Goal: Download file/media

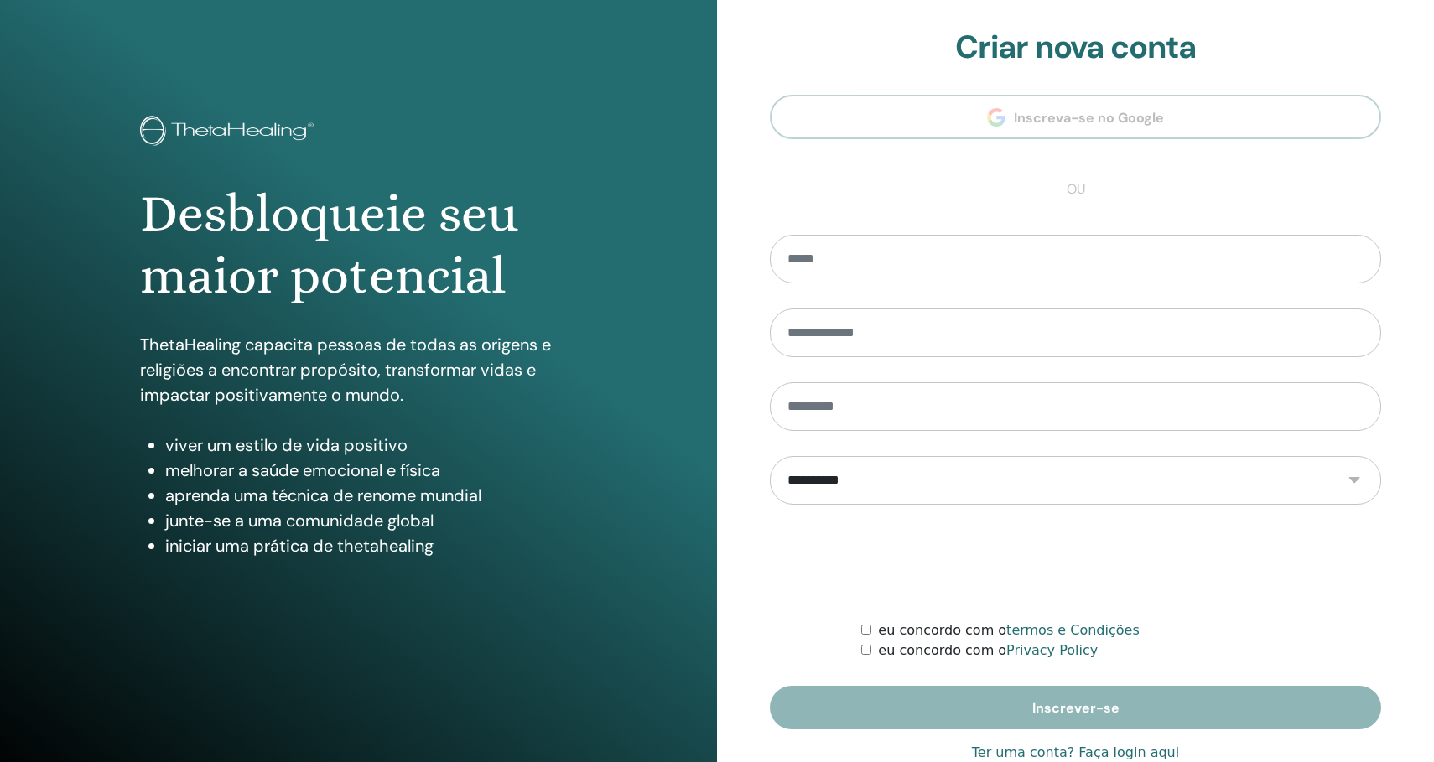
click at [1141, 748] on link "Ter uma conta? Faça login aqui" at bounding box center [1075, 753] width 207 height 20
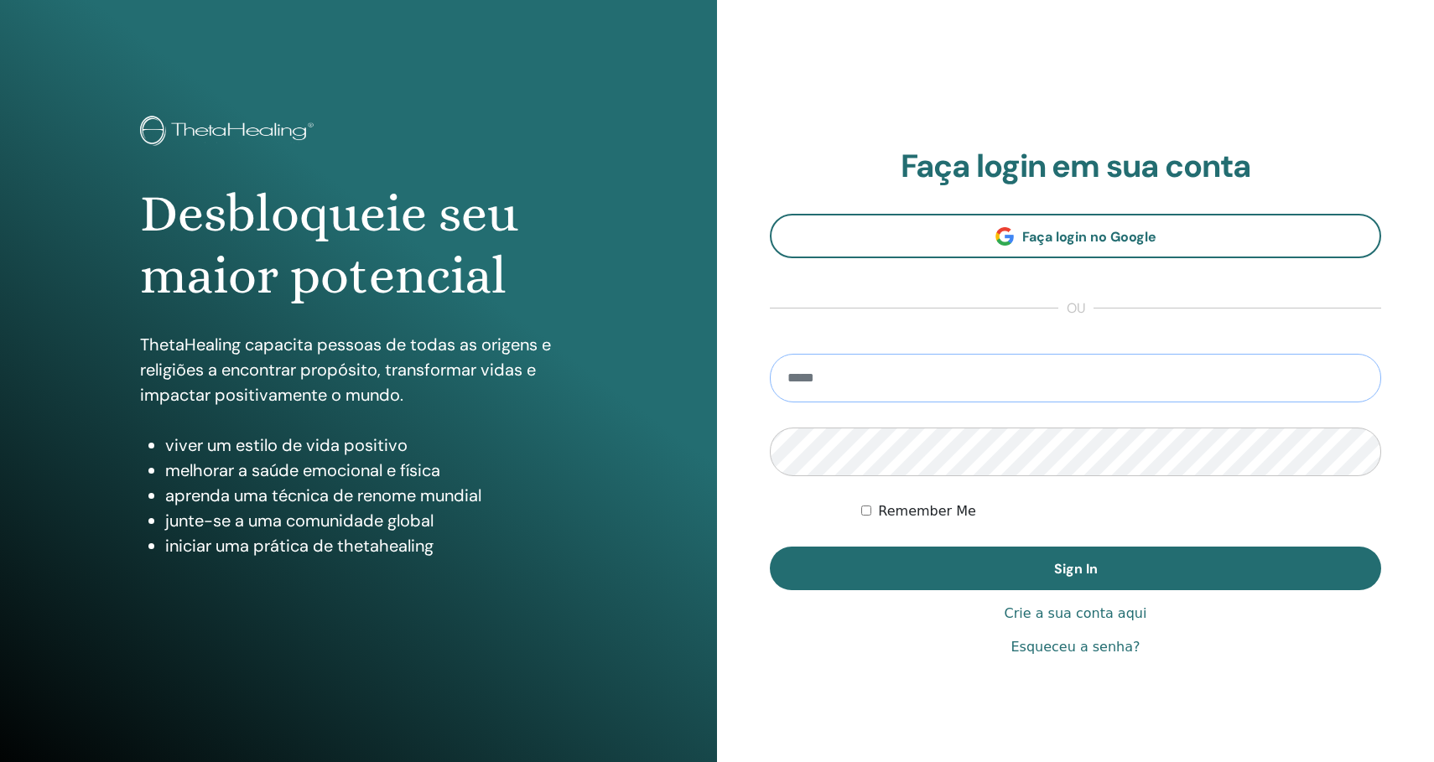
type input "**********"
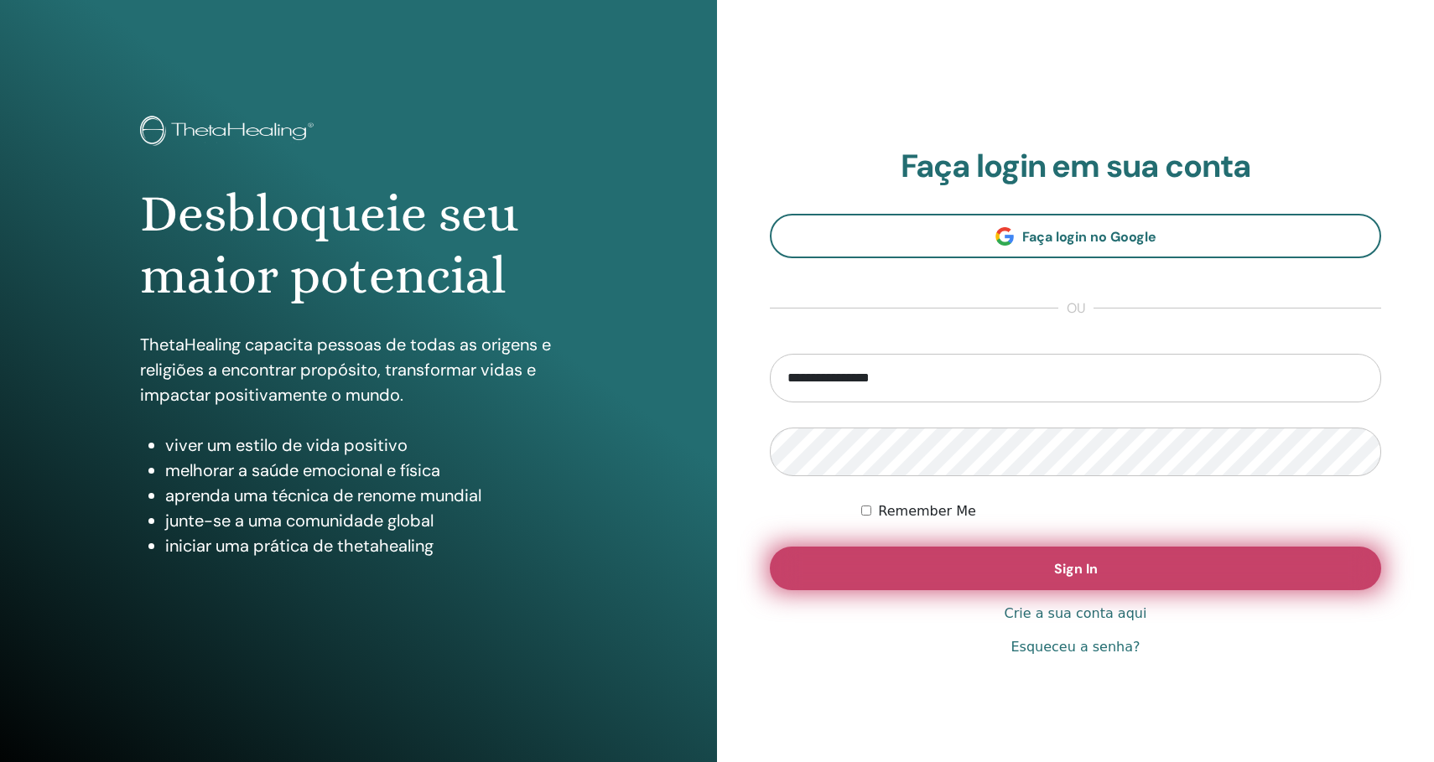
click at [1042, 584] on button "Sign In" at bounding box center [1075, 569] width 611 height 44
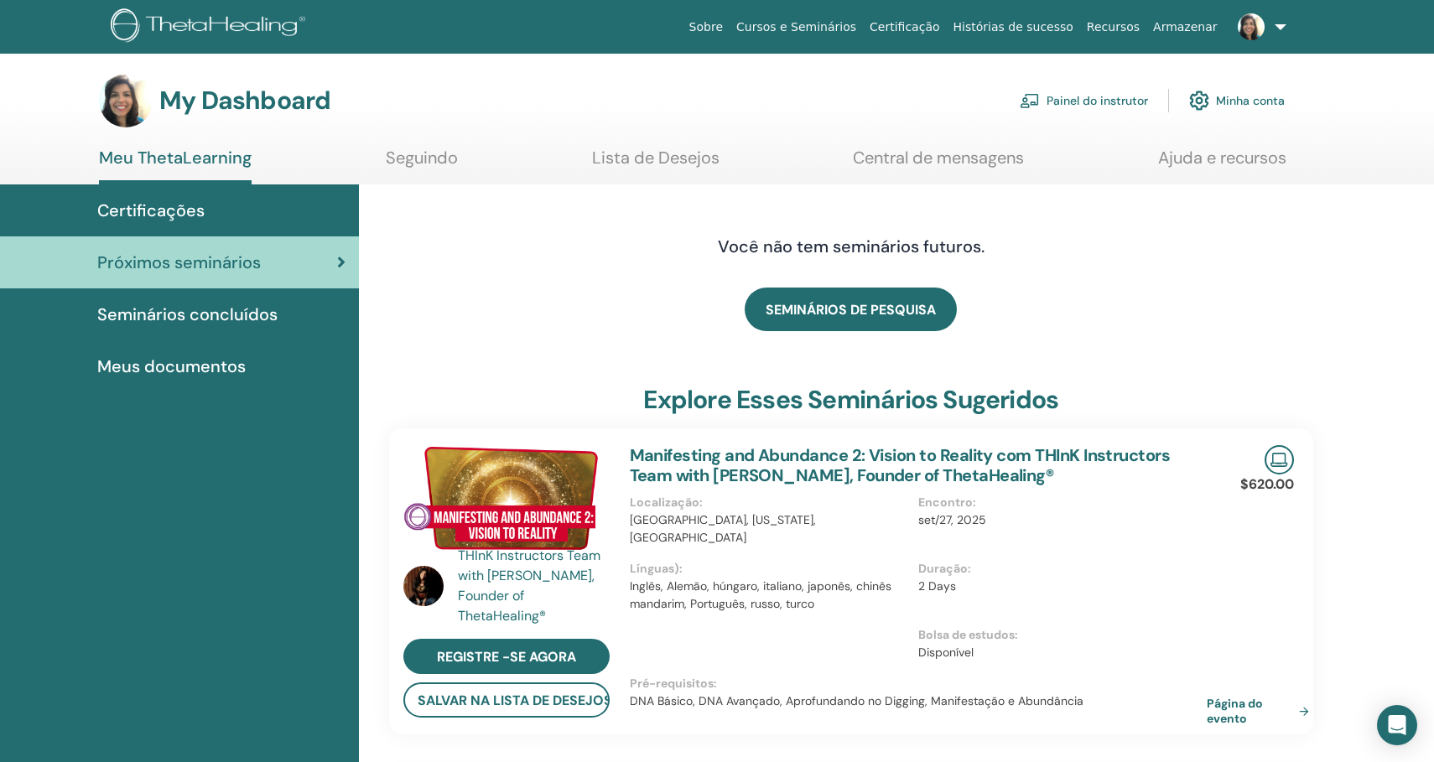
click at [231, 319] on span "Seminários concluídos" at bounding box center [187, 314] width 180 height 25
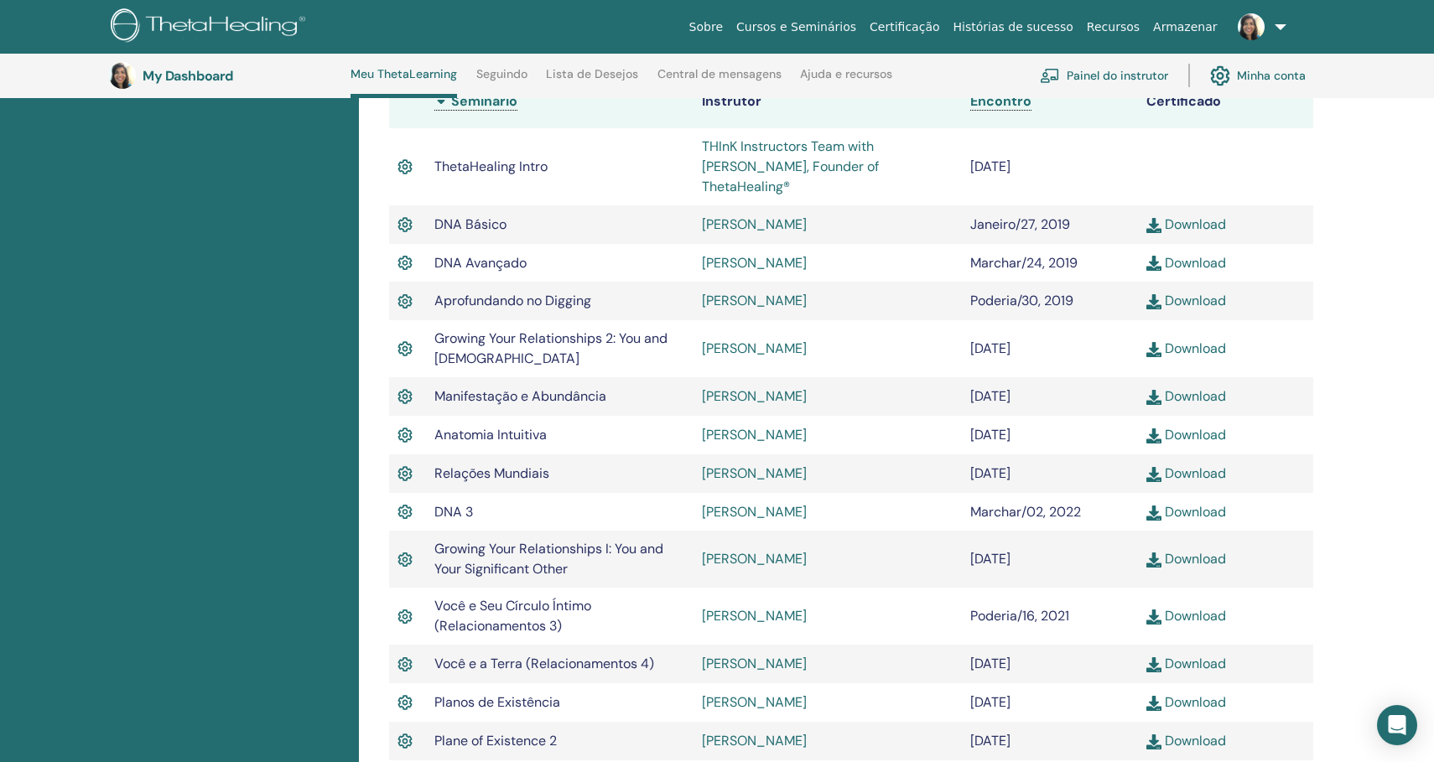
scroll to position [480, 0]
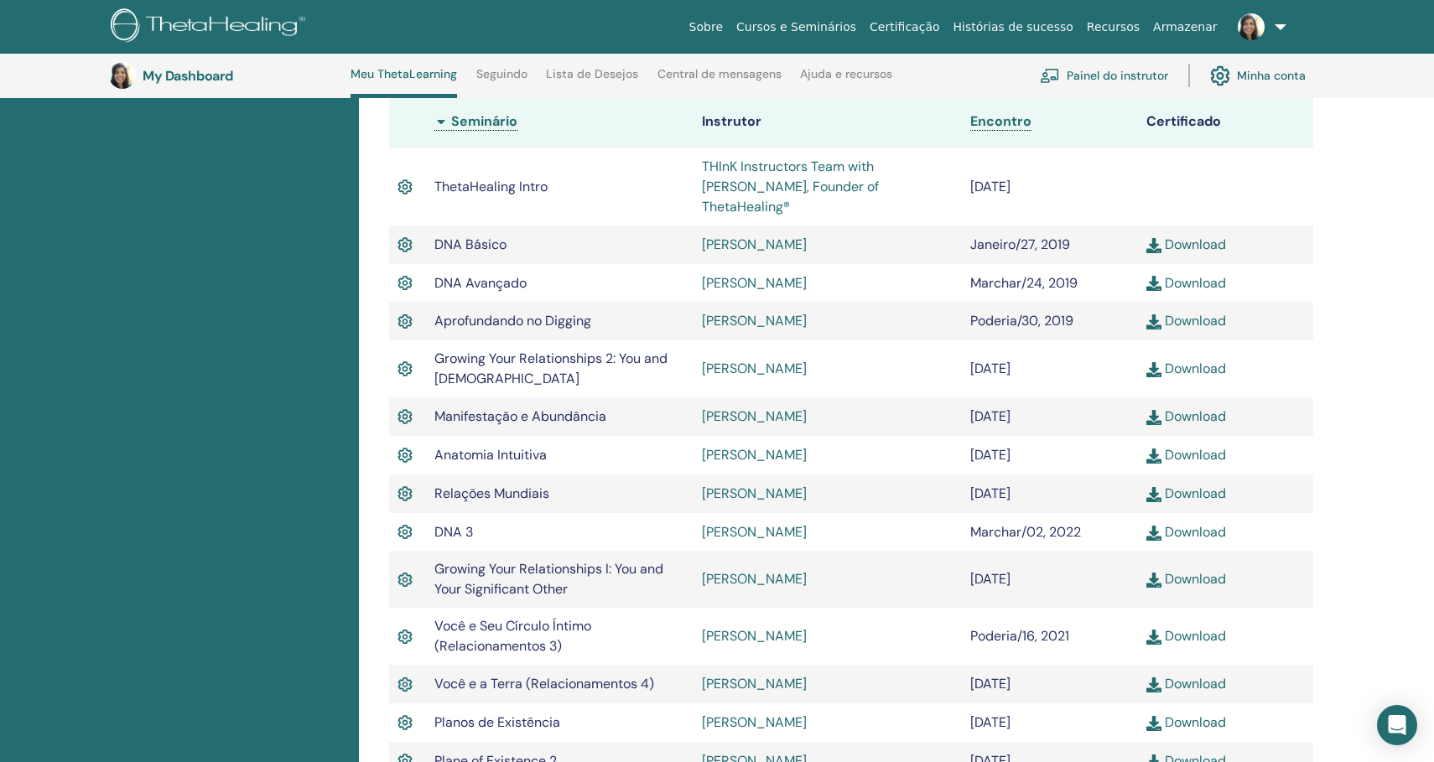
click at [1390, 260] on div "Seminários concluídos Abaixo você pode encontrar seus seminários concluídos. Se…" at bounding box center [897, 608] width 1076 height 1718
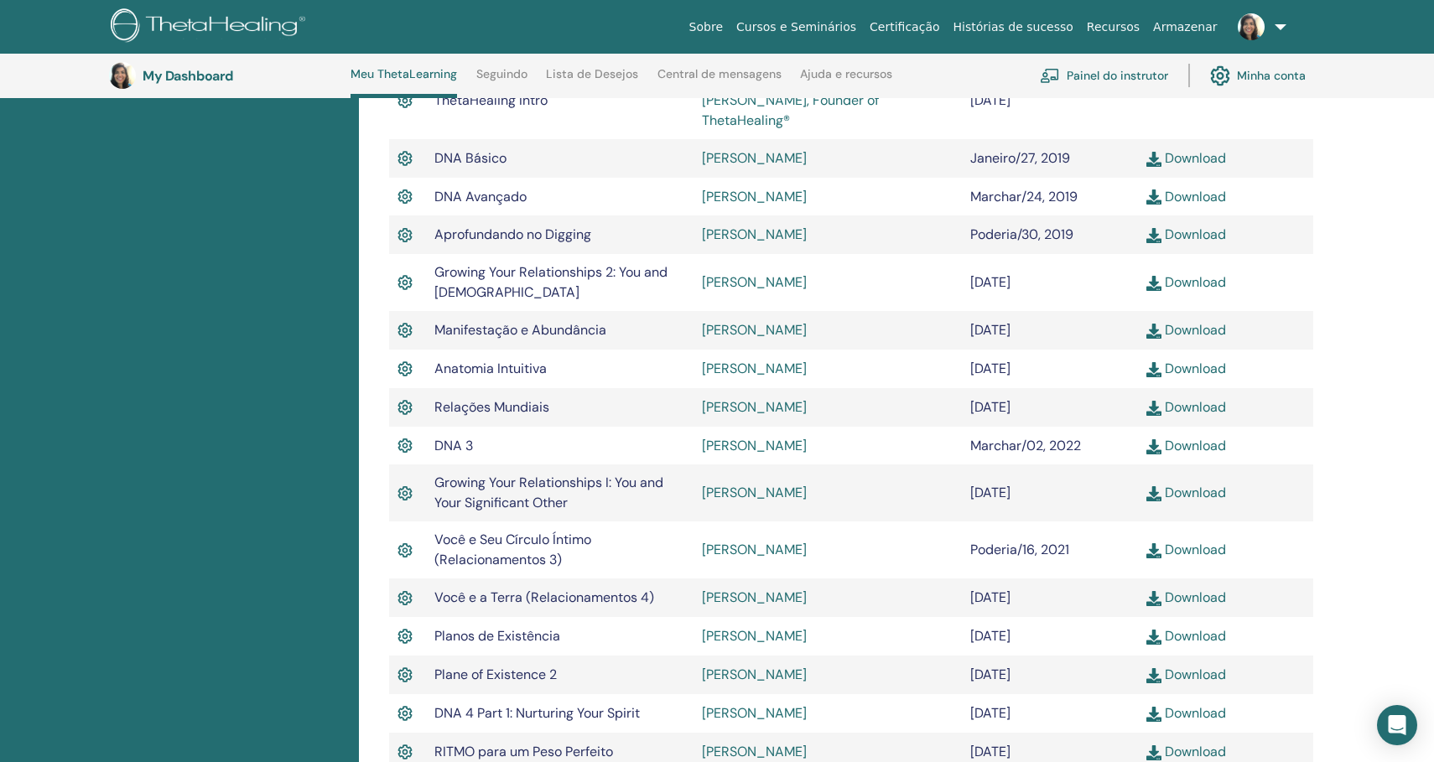
scroll to position [579, 0]
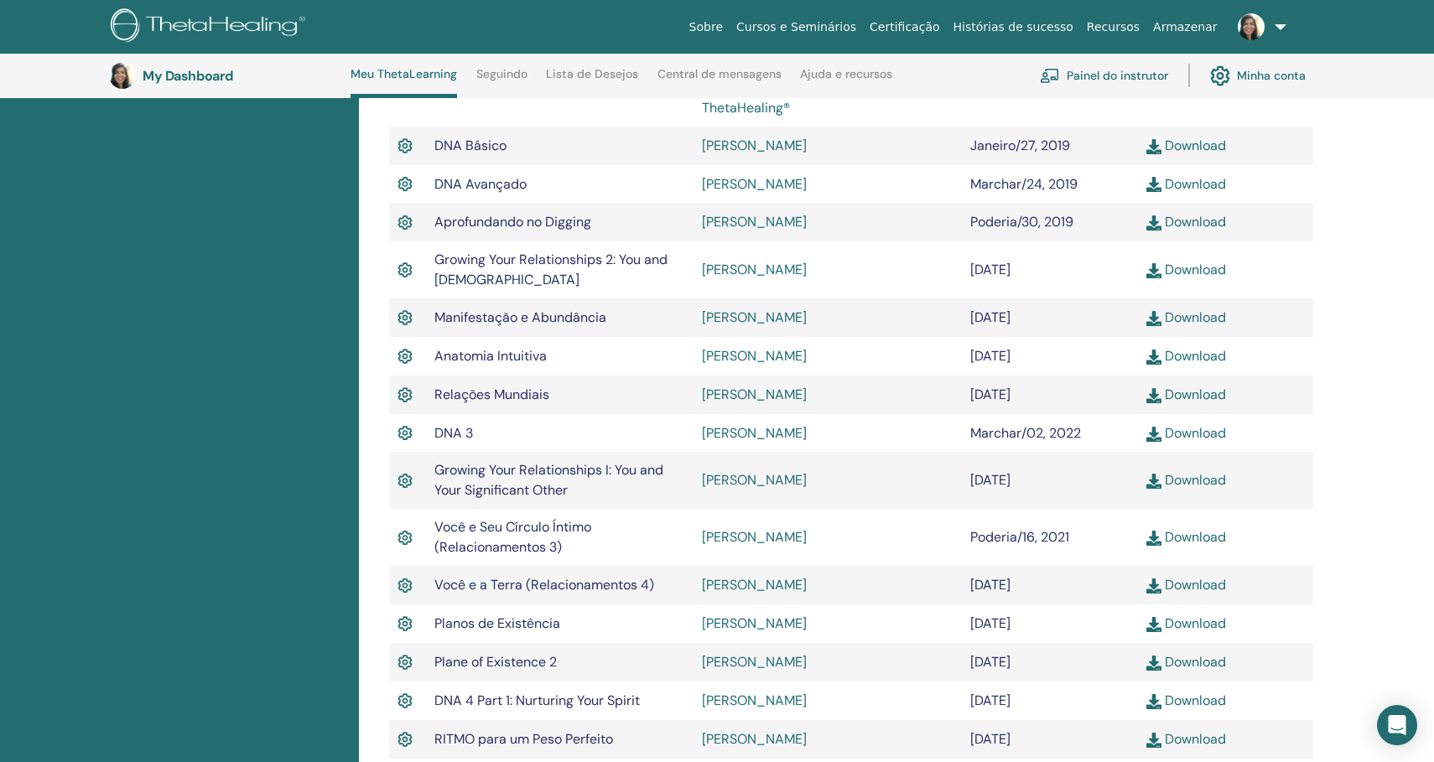
click at [1187, 386] on link "Download" at bounding box center [1186, 395] width 80 height 18
